Goal: Task Accomplishment & Management: Complete application form

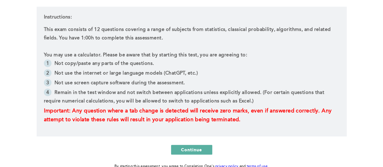
scroll to position [121, 0]
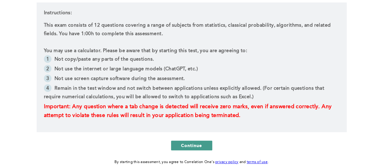
click at [202, 145] on button "Continue" at bounding box center [191, 145] width 41 height 10
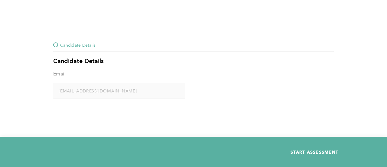
click at [309, 152] on span "START ASSESSMENT" at bounding box center [315, 152] width 48 height 6
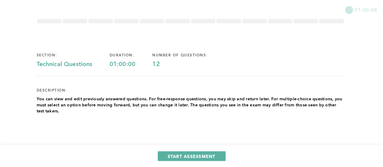
scroll to position [30, 0]
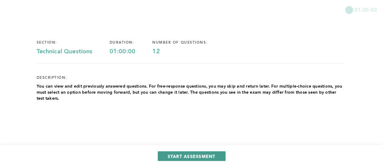
click at [192, 155] on span "START ASSESSMENT" at bounding box center [192, 156] width 48 height 6
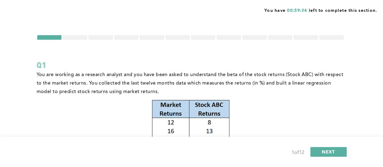
scroll to position [0, 0]
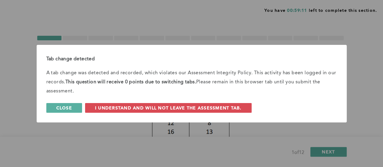
click at [80, 106] on button "Close" at bounding box center [64, 108] width 36 height 10
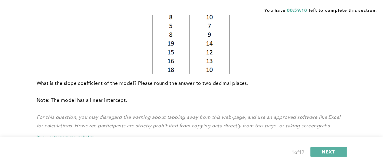
scroll to position [182, 0]
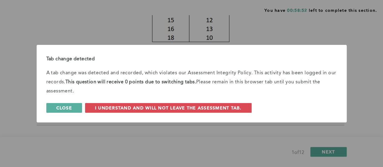
click at [67, 105] on span "Close" at bounding box center [64, 108] width 16 height 6
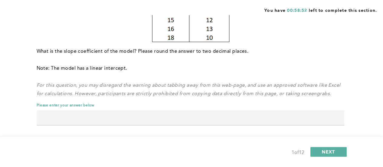
scroll to position [185, 0]
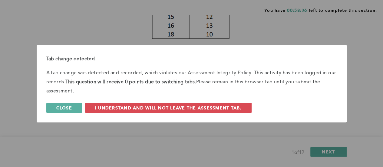
click at [73, 104] on button "Close" at bounding box center [64, 108] width 36 height 10
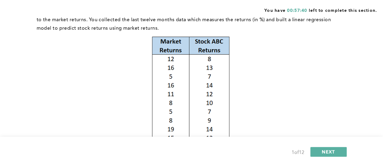
scroll to position [34, 0]
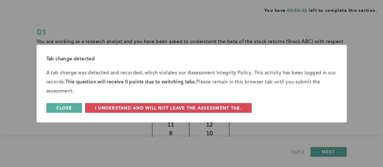
click at [58, 110] on span "Close" at bounding box center [64, 108] width 16 height 6
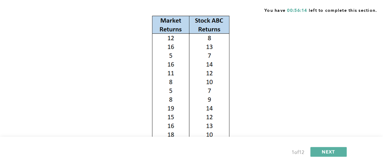
scroll to position [94, 0]
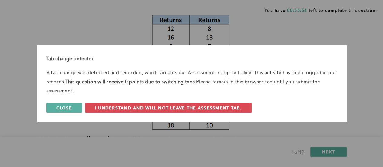
click at [68, 109] on span "Close" at bounding box center [64, 108] width 16 height 6
click at [55, 105] on button "Close" at bounding box center [64, 108] width 36 height 10
click at [76, 103] on button "Close" at bounding box center [64, 108] width 36 height 10
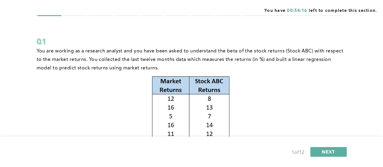
scroll to position [34, 0]
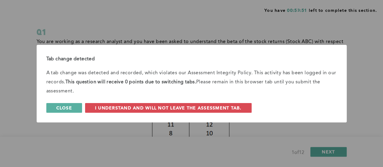
click at [66, 109] on span "Close" at bounding box center [64, 108] width 16 height 6
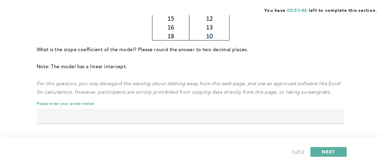
scroll to position [185, 0]
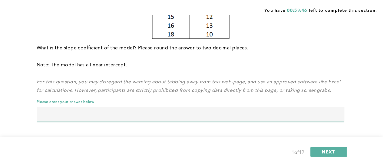
click at [164, 108] on input "text" at bounding box center [190, 114] width 307 height 15
type input "0.4217"
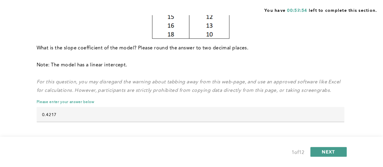
click at [330, 152] on span "NEXT" at bounding box center [328, 152] width 13 height 6
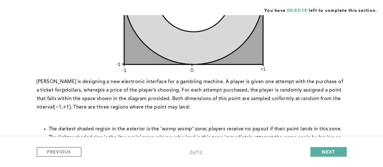
scroll to position [270, 0]
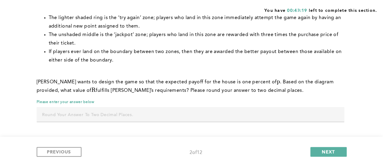
click at [138, 113] on input "text" at bounding box center [190, 114] width 307 height 15
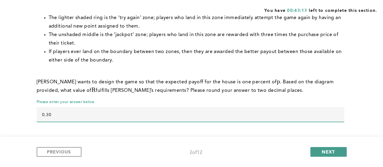
type input "0.30"
click at [328, 153] on span "NEXT" at bounding box center [328, 152] width 13 height 6
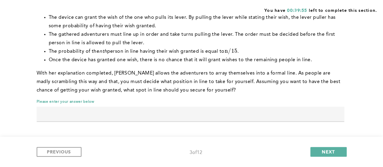
scroll to position [97, 0]
click at [211, 113] on input "text" at bounding box center [190, 113] width 307 height 15
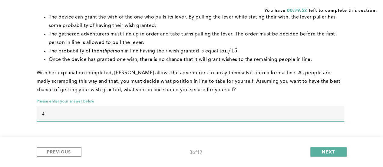
click at [294, 108] on input "4" at bounding box center [190, 113] width 307 height 15
type input "4"
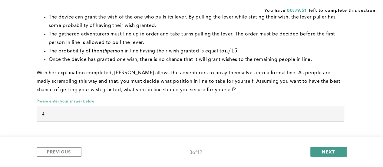
click at [335, 152] on button "NEXT" at bounding box center [328, 152] width 36 height 10
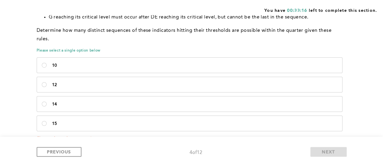
scroll to position [169, 0]
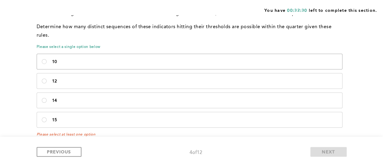
click at [139, 59] on p "10" at bounding box center [194, 61] width 285 height 5
click at [47, 59] on input "10" at bounding box center [44, 61] width 5 height 5
radio input "true"
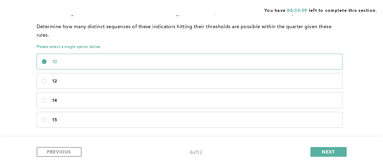
click at [324, 158] on div "PREVIOUS 4 of 12 NEXT" at bounding box center [191, 151] width 383 height 30
click at [323, 152] on span "NEXT" at bounding box center [328, 152] width 13 height 6
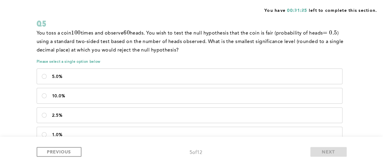
scroll to position [61, 0]
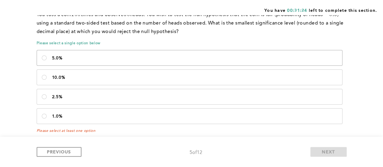
click at [83, 61] on label "5.0%" at bounding box center [189, 57] width 305 height 15
click at [47, 60] on input "5.0%" at bounding box center [44, 57] width 5 height 5
radio input "true"
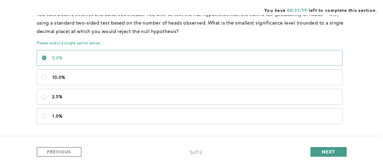
click at [322, 149] on span "NEXT" at bounding box center [328, 152] width 13 height 6
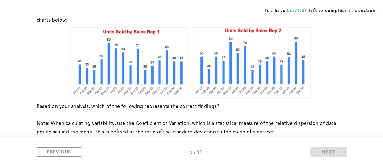
scroll to position [30, 0]
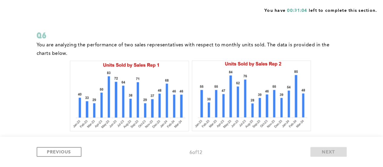
drag, startPoint x: 44, startPoint y: 54, endPoint x: 34, endPoint y: 38, distance: 19.7
click at [34, 38] on div "You have 00:31:04 left to complete this section. Q6 You are analyzing the perfo…" at bounding box center [191, 151] width 383 height 362
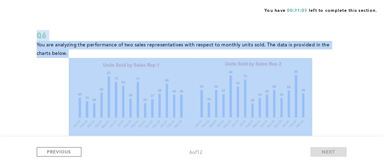
drag, startPoint x: 34, startPoint y: 38, endPoint x: 65, endPoint y: 51, distance: 33.9
click at [65, 51] on div "You have 00:31:03 left to complete this section. Q6 You are analyzing the perfo…" at bounding box center [191, 151] width 383 height 362
click at [65, 51] on p "You are analyzing the performance of two sales representatives with respect to …" at bounding box center [190, 49] width 307 height 17
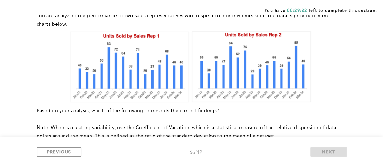
scroll to position [73, 0]
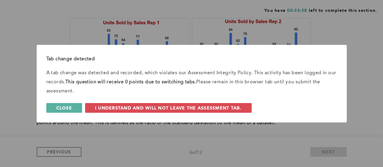
click at [72, 110] on span "Close" at bounding box center [64, 108] width 16 height 6
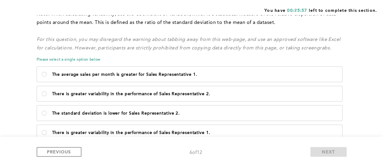
scroll to position [163, 0]
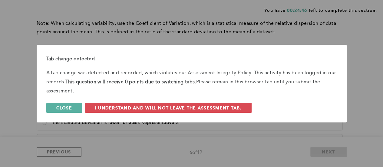
click at [72, 111] on button "Close" at bounding box center [64, 108] width 36 height 10
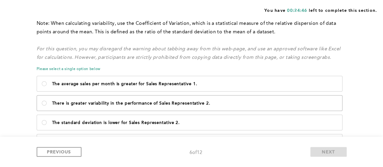
scroll to position [194, 0]
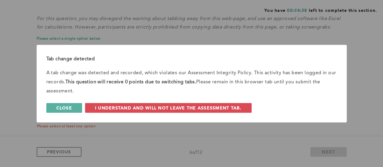
click at [63, 110] on span "Close" at bounding box center [64, 108] width 16 height 6
click at [76, 108] on button "Close" at bounding box center [64, 108] width 36 height 10
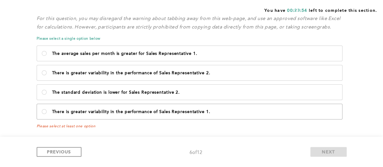
click at [138, 113] on p "There is greater variability in the performance of Sales Representative 1." at bounding box center [194, 111] width 285 height 5
click at [47, 113] on 1\ "There is greater variability in the performance of Sales Representative 1." at bounding box center [44, 111] width 5 height 5
radio 1\ "true"
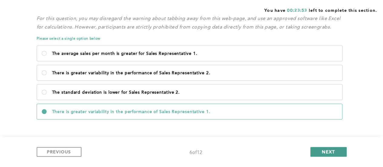
click at [327, 154] on span "NEXT" at bounding box center [328, 152] width 13 height 6
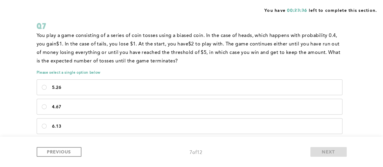
scroll to position [30, 0]
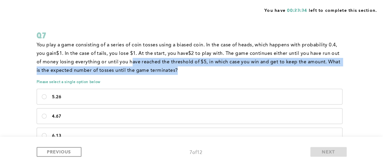
drag, startPoint x: 178, startPoint y: 72, endPoint x: 131, endPoint y: 65, distance: 47.3
click at [131, 65] on p "You play a game consisting of a series of coin tosses using a biased coin. In t…" at bounding box center [190, 58] width 307 height 34
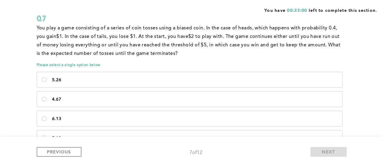
scroll to position [61, 0]
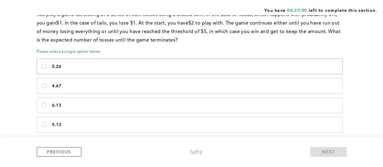
click at [126, 65] on p "5.26" at bounding box center [194, 66] width 285 height 5
click at [47, 65] on input "5.26" at bounding box center [44, 66] width 5 height 5
radio input "true"
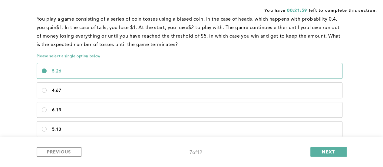
scroll to position [0, 0]
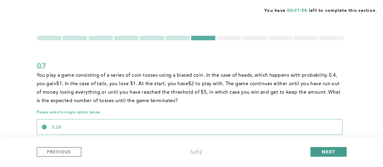
click at [323, 153] on span "NEXT" at bounding box center [328, 152] width 13 height 6
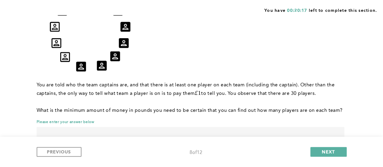
scroll to position [119, 0]
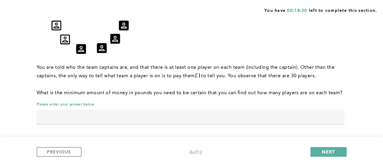
click at [184, 123] on input "text" at bounding box center [190, 116] width 307 height 15
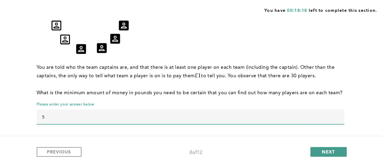
type input "5"
click at [318, 147] on button "NEXT" at bounding box center [328, 152] width 36 height 10
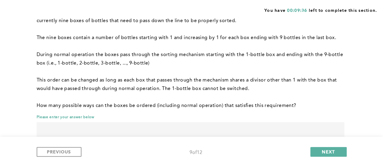
scroll to position [79, 0]
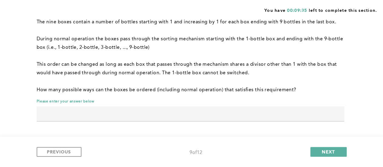
click at [146, 110] on input "text" at bounding box center [190, 113] width 307 height 15
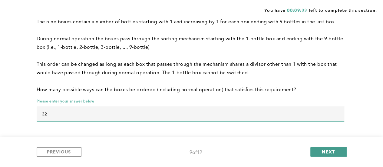
type input "32"
click at [322, 148] on button "NEXT" at bounding box center [328, 152] width 36 height 10
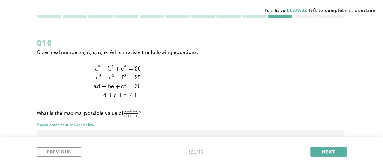
scroll to position [46, 0]
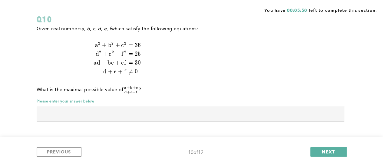
click at [182, 109] on input "text" at bounding box center [190, 113] width 307 height 15
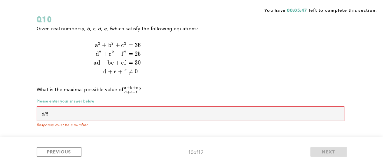
click at [217, 90] on div "Given real numbers a, b, c, d, e, f which satisfy the following equations: a 2 …" at bounding box center [190, 62] width 307 height 74
drag, startPoint x: 116, startPoint y: 116, endPoint x: 41, endPoint y: 116, distance: 75.4
click at [41, 116] on input "6/5" at bounding box center [190, 113] width 307 height 15
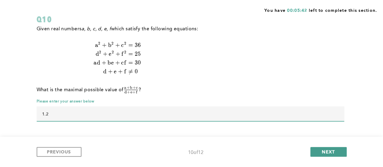
type input "1.2"
click at [318, 154] on button "NEXT" at bounding box center [328, 152] width 36 height 10
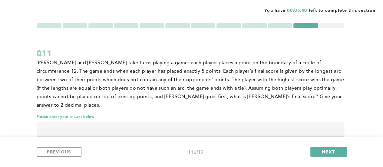
scroll to position [19, 0]
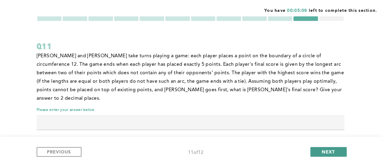
click at [343, 149] on button "NEXT" at bounding box center [328, 152] width 36 height 10
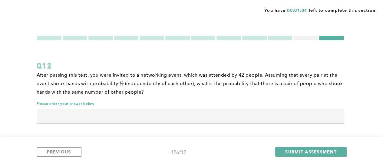
click at [140, 110] on input "text" at bounding box center [190, 116] width 307 height 15
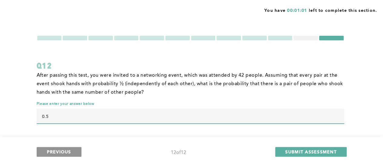
type input "0.5"
click at [74, 150] on button "PREVIOUS" at bounding box center [59, 152] width 45 height 10
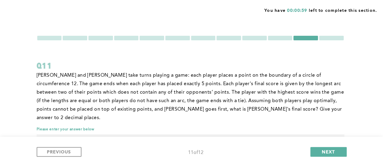
scroll to position [19, 0]
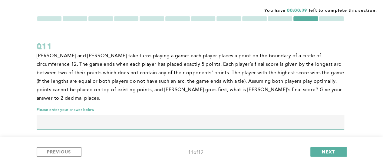
click at [147, 115] on input "text" at bounding box center [190, 122] width 307 height 15
type input "3"
click at [323, 153] on span "NEXT" at bounding box center [328, 152] width 13 height 6
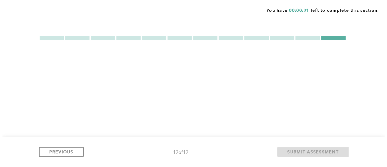
scroll to position [0, 0]
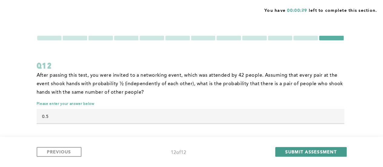
click at [311, 147] on button "SUBMIT ASSESSMENT" at bounding box center [310, 152] width 71 height 10
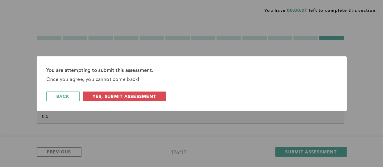
click at [142, 90] on div "You are attempting to submit this assessment. Once you agree, you cannot come b…" at bounding box center [192, 83] width 310 height 54
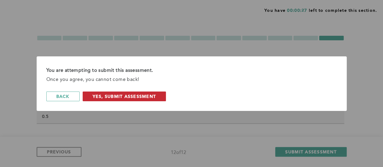
click at [142, 95] on span "Yes, Submit Assessment" at bounding box center [125, 96] width 64 height 6
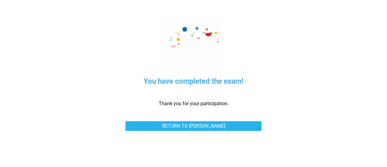
click at [186, 75] on div "You have completed the exam! Thank you for your participation. Return to [PERSO…" at bounding box center [193, 83] width 333 height 167
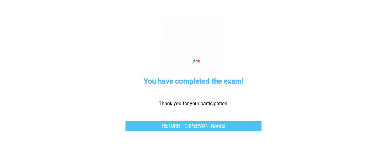
click at [211, 123] on link "Return to [PERSON_NAME]" at bounding box center [194, 126] width 136 height 10
click at [199, 125] on link "Return to [PERSON_NAME]" at bounding box center [194, 126] width 136 height 10
